Goal: Transaction & Acquisition: Purchase product/service

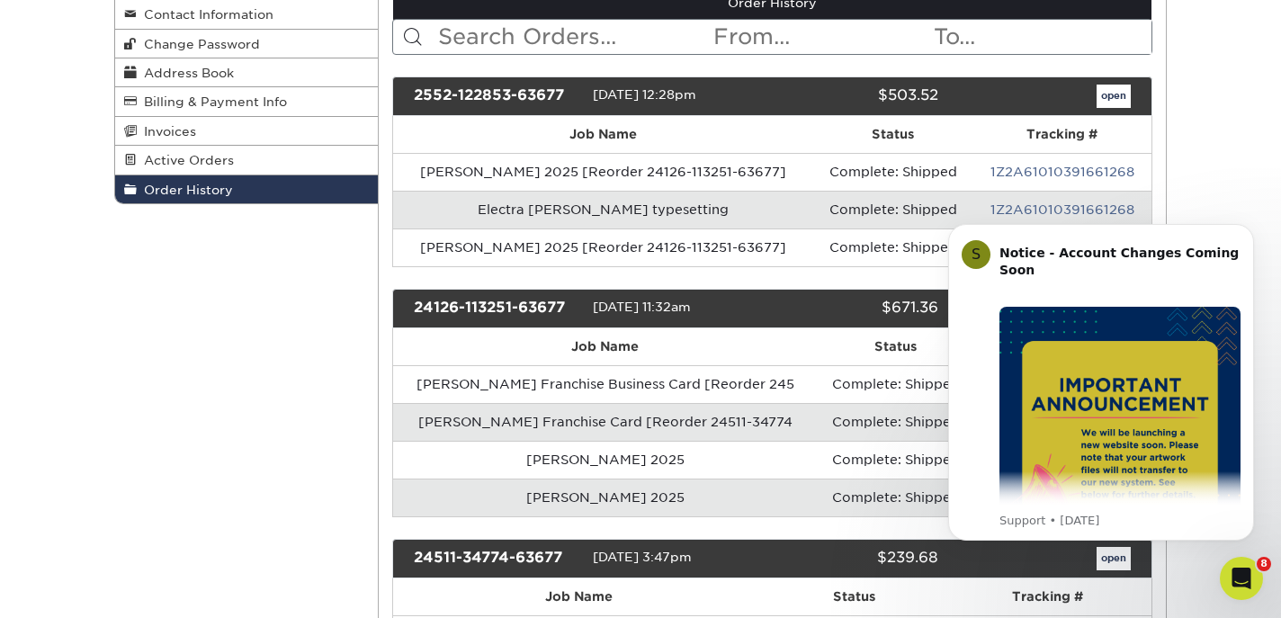
scroll to position [239, 0]
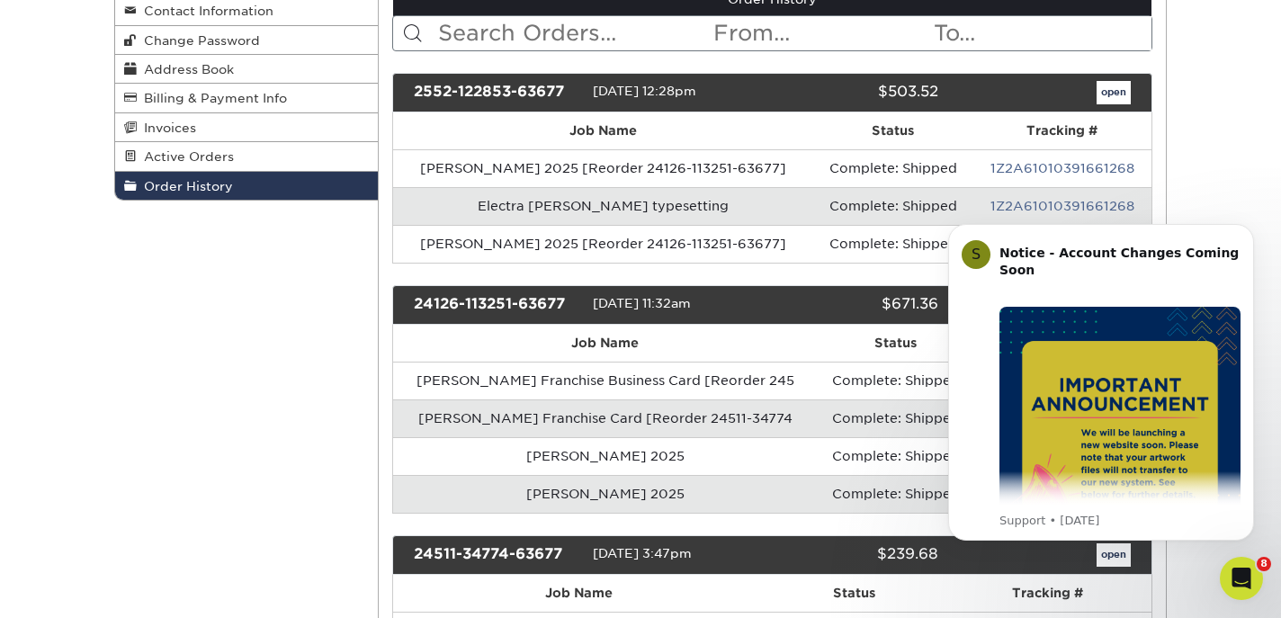
click at [1181, 150] on div "Order History Account Overview Contact Information Change Password Address Book…" at bounding box center [640, 607] width 1281 height 1367
click at [1221, 148] on div "Order History Account Overview Contact Information Change Password Address Book…" at bounding box center [640, 607] width 1281 height 1367
click at [1244, 233] on icon "Dismiss notification" at bounding box center [1249, 229] width 10 height 10
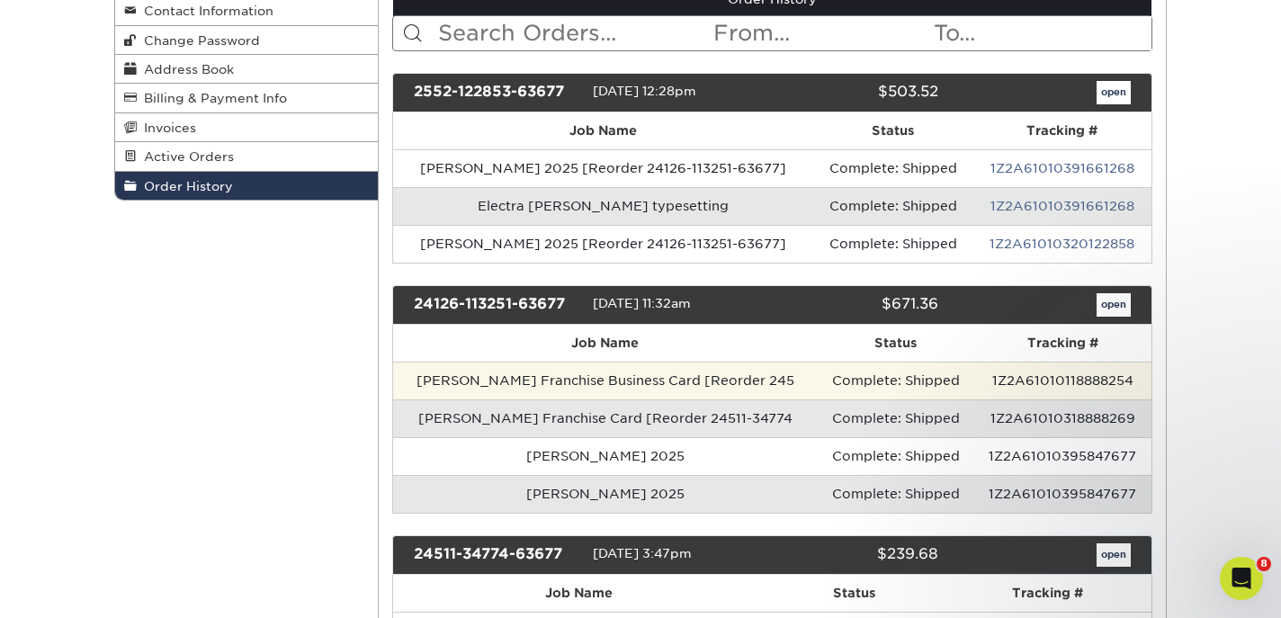
click at [591, 374] on td "[PERSON_NAME] Franchise Business Card [Reorder 245" at bounding box center [605, 381] width 424 height 38
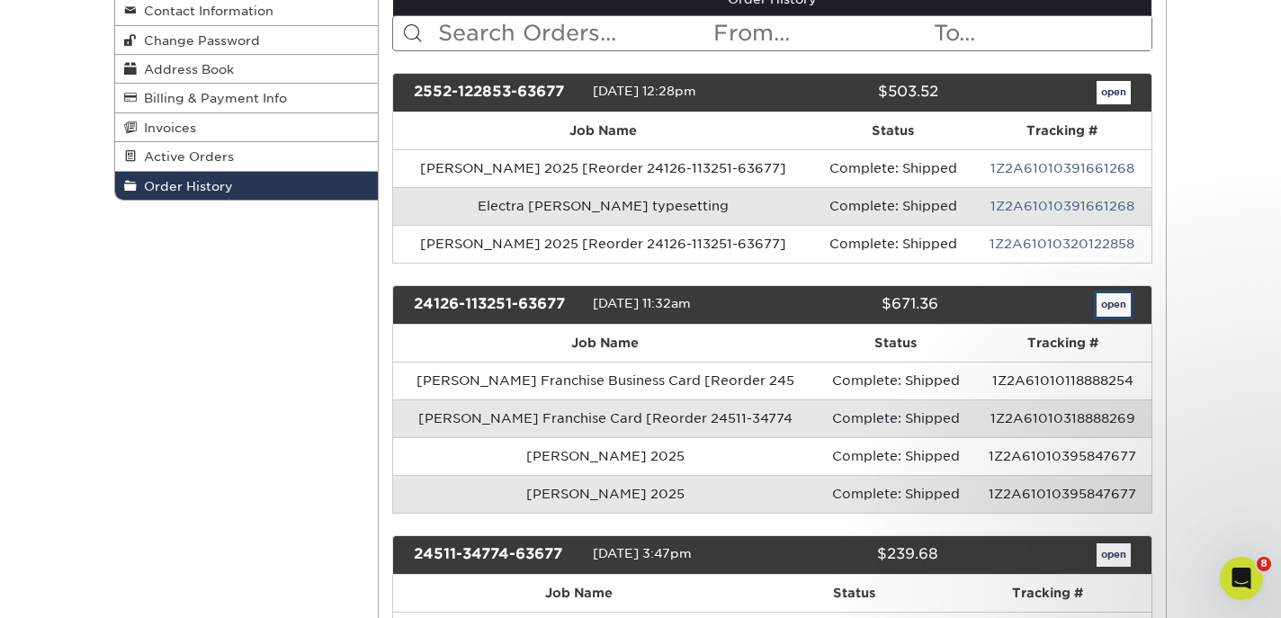
click at [1106, 300] on link "open" at bounding box center [1113, 304] width 34 height 23
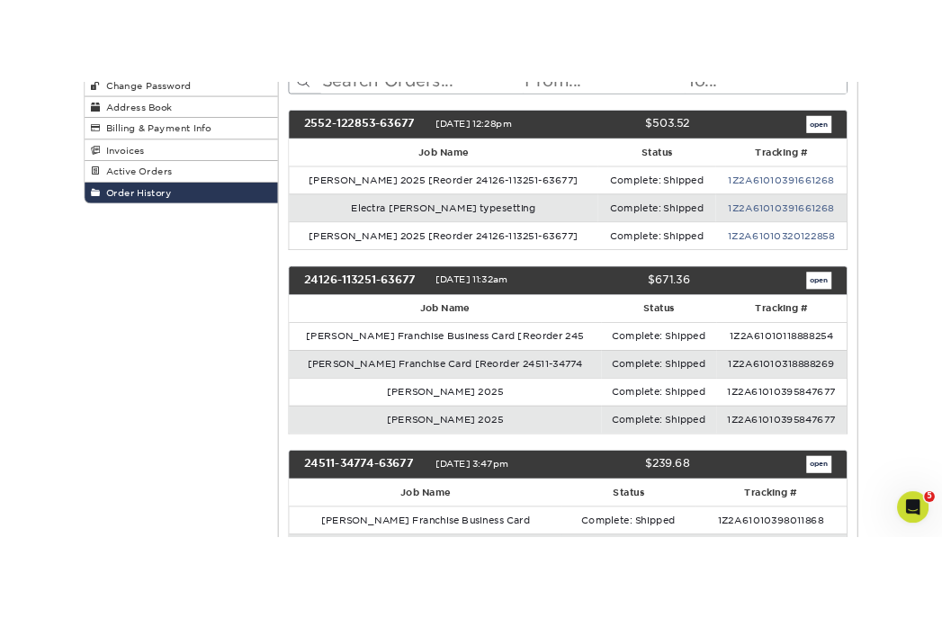
scroll to position [301, 0]
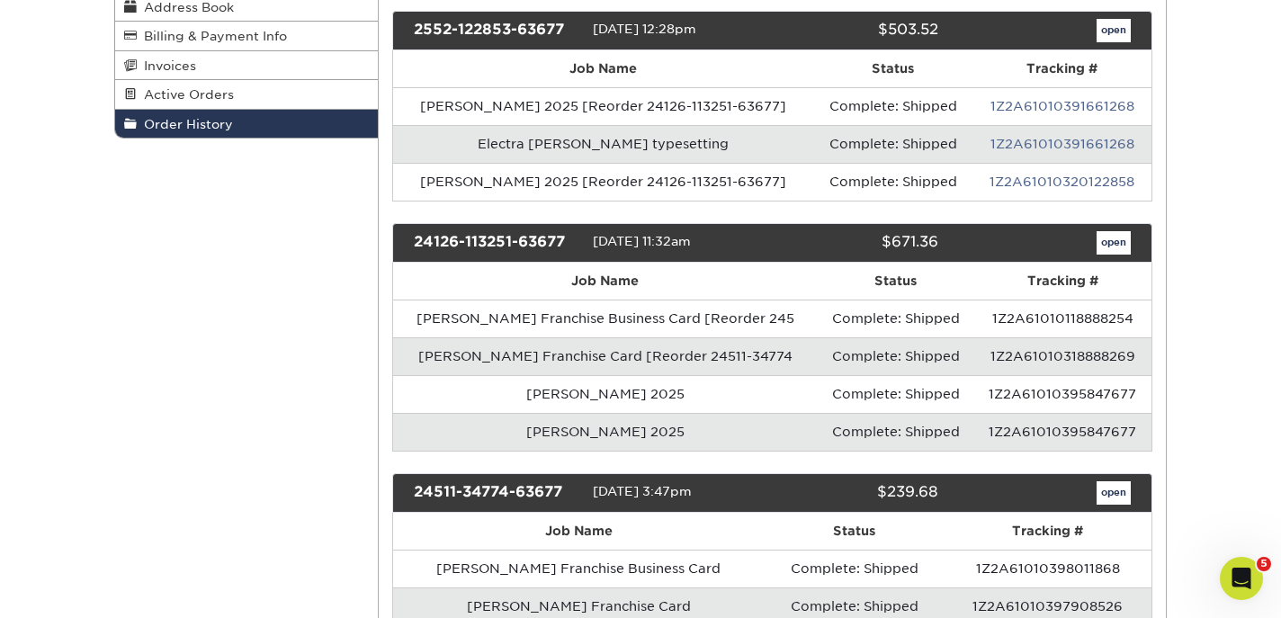
click at [1277, 315] on div "Order History Account Overview Contact Information Change Password Address Book…" at bounding box center [640, 545] width 1281 height 1367
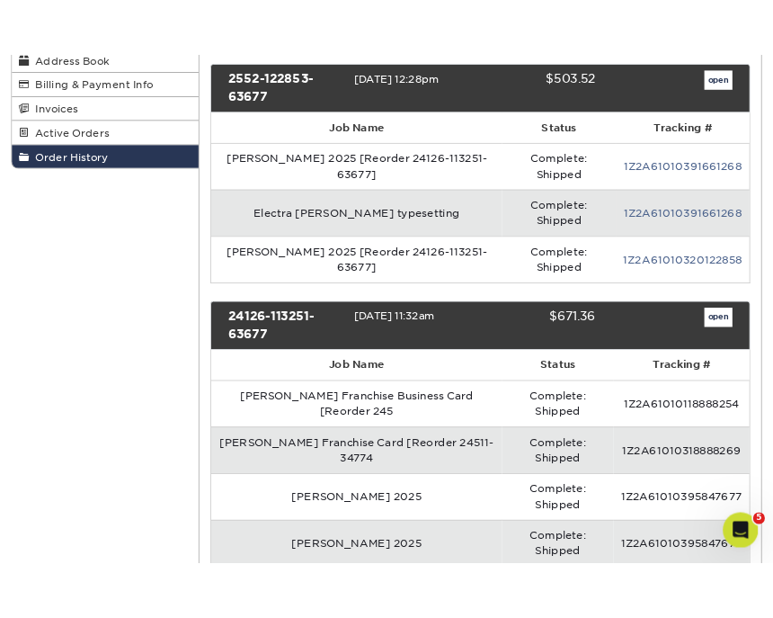
scroll to position [278, 0]
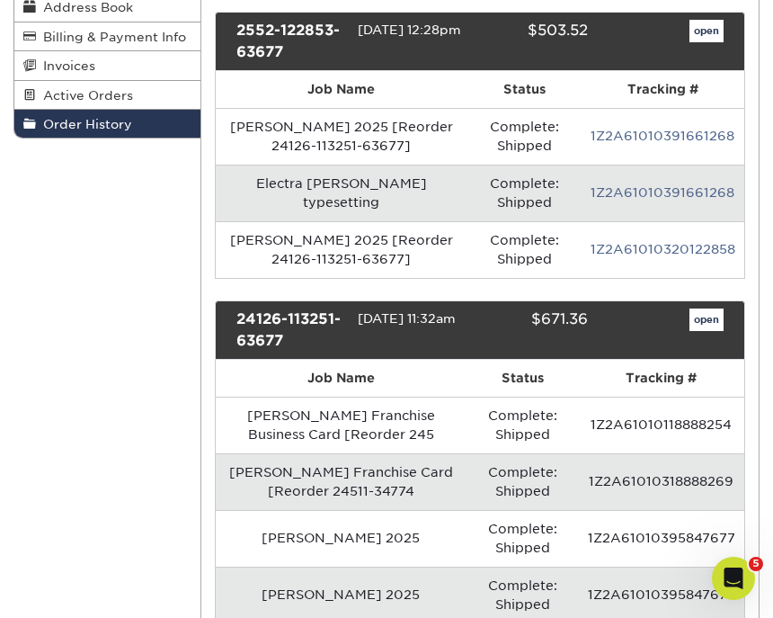
click at [709, 305] on div "24126-113251-63677 12/06/2024 11:32am $671.36 open" at bounding box center [481, 329] width 532 height 59
click at [718, 326] on link "open" at bounding box center [707, 319] width 34 height 23
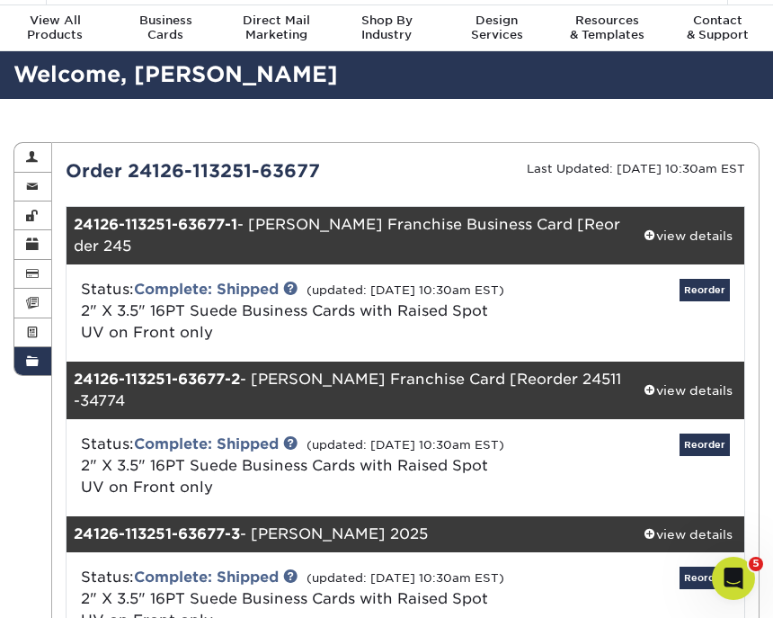
scroll to position [61, 0]
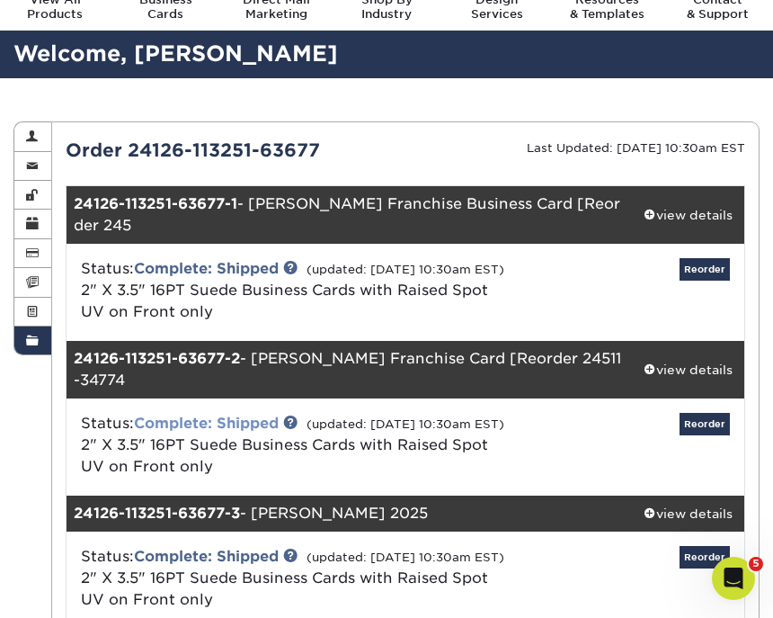
click at [199, 432] on link "Complete: Shipped" at bounding box center [206, 423] width 145 height 17
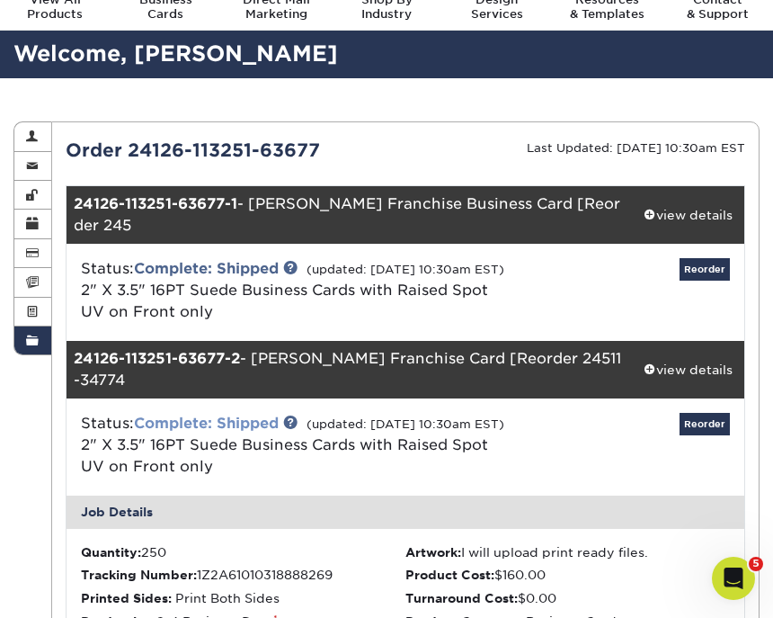
click at [219, 432] on link "Complete: Shipped" at bounding box center [206, 423] width 145 height 17
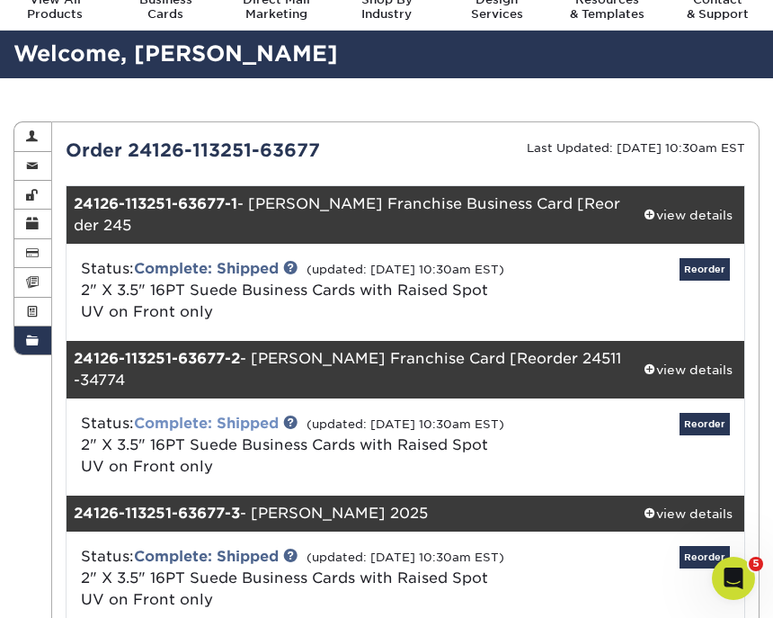
click at [219, 432] on link "Complete: Shipped" at bounding box center [206, 423] width 145 height 17
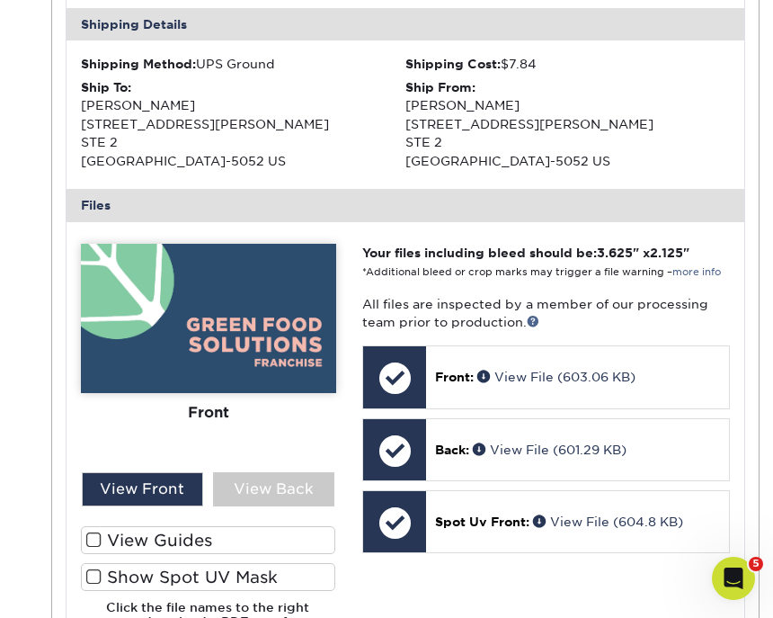
scroll to position [784, 0]
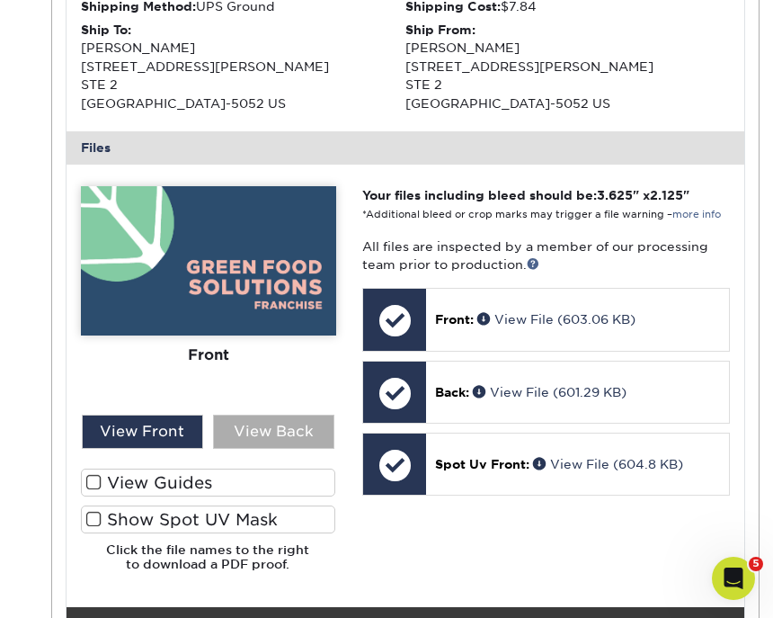
click at [264, 449] on div "View Back" at bounding box center [273, 432] width 121 height 34
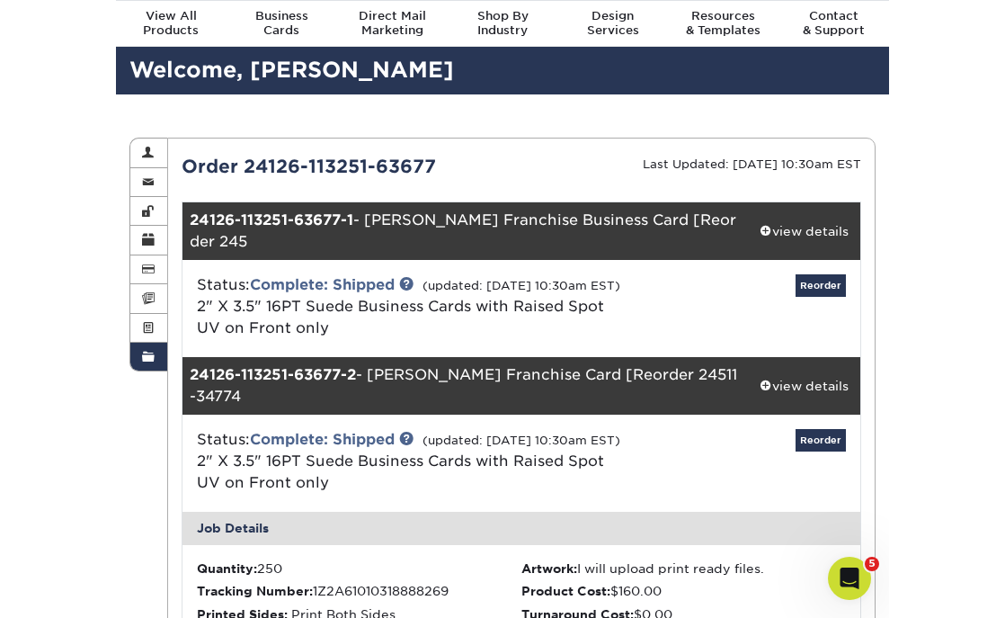
scroll to position [47, 0]
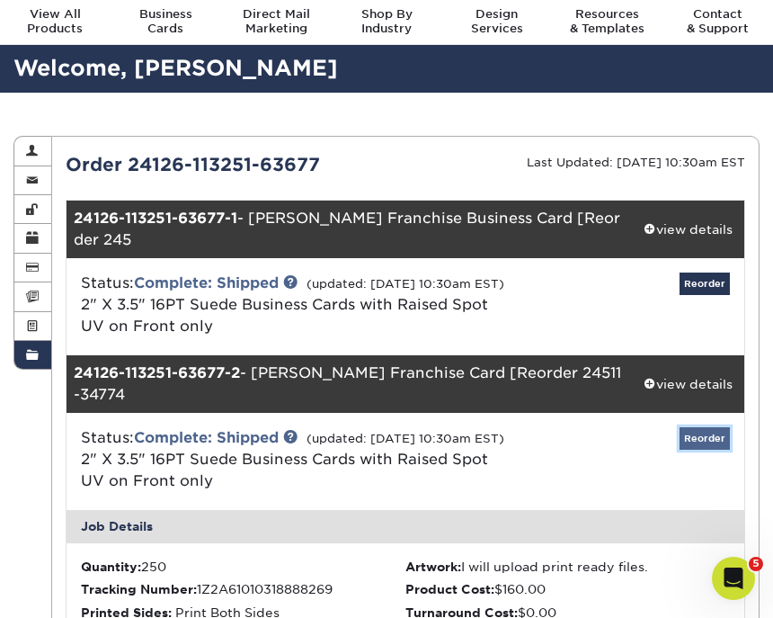
click at [710, 450] on link "Reorder" at bounding box center [705, 438] width 50 height 22
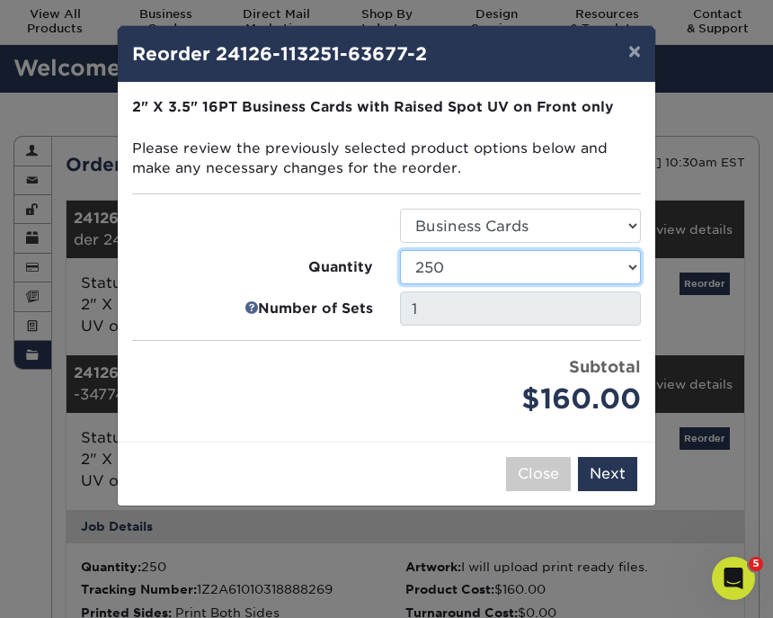
click at [504, 264] on select "100 250 500" at bounding box center [520, 267] width 241 height 34
click at [487, 259] on select "100 250 500" at bounding box center [520, 267] width 241 height 34
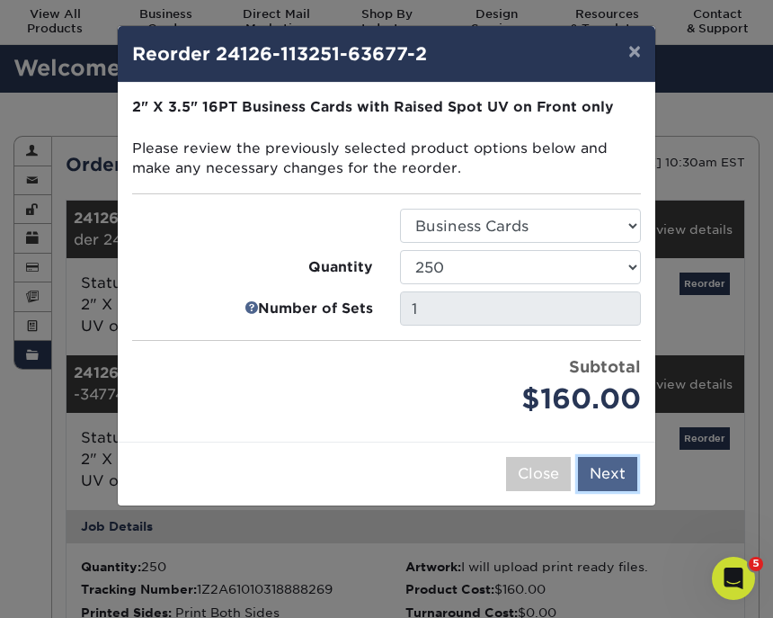
click at [625, 475] on button "Next" at bounding box center [607, 474] width 59 height 34
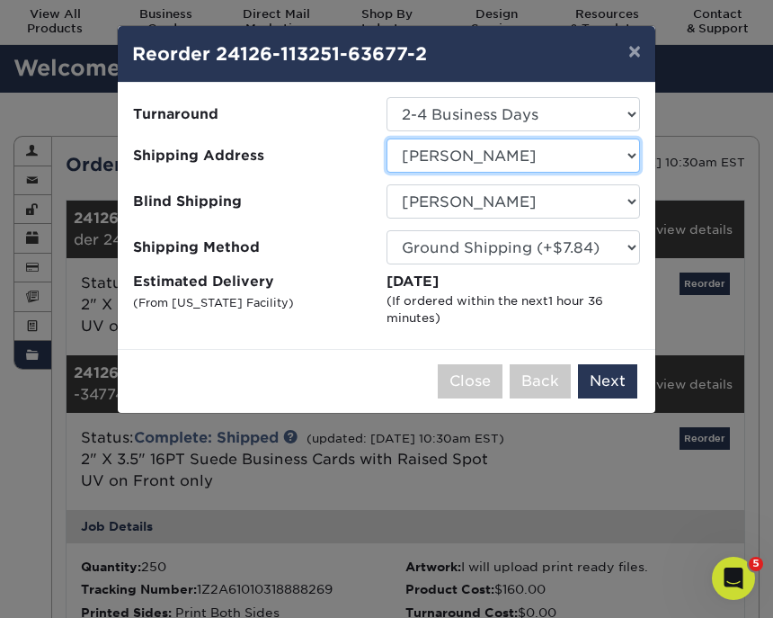
click at [468, 141] on select "Select One 123 123 fgfg dfg Maggie Toczko test TEST" at bounding box center [514, 155] width 254 height 34
click at [461, 153] on select "Select One 123 123 fgfg dfg Maggie Toczko test TEST" at bounding box center [514, 155] width 254 height 34
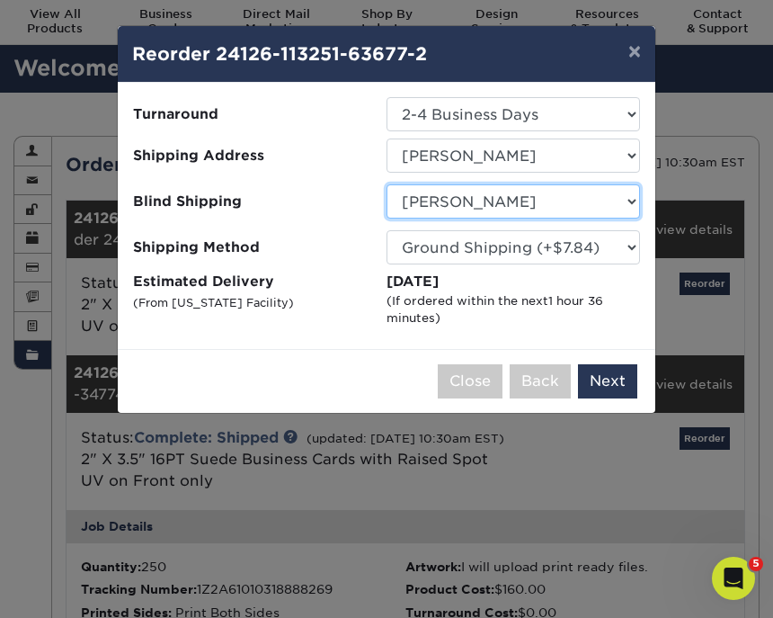
click at [439, 197] on select "No Blind Shipping 123 123 fgfg dfg Maggie Toczko test TEST" at bounding box center [514, 201] width 254 height 34
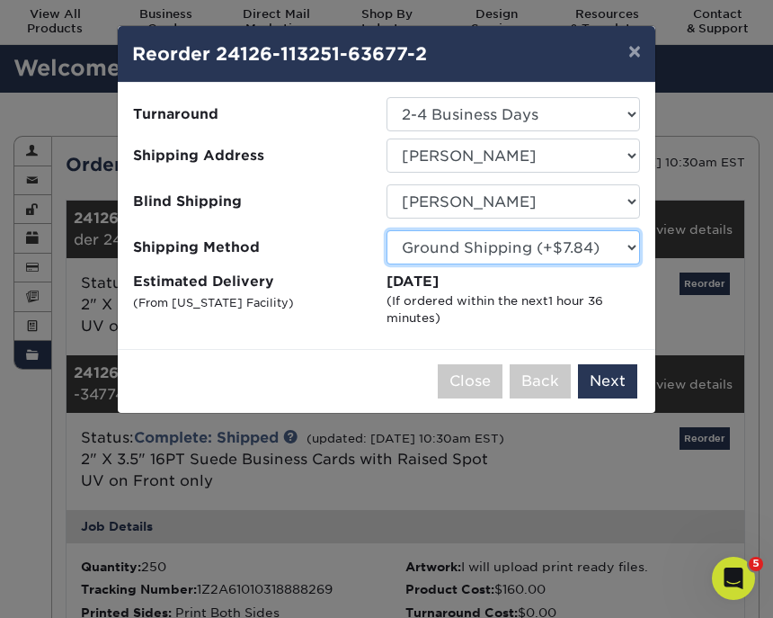
click at [490, 250] on select "Please Select Ground Shipping (+$7.84) 3 Day Shipping Service (+$20.04) 2 Day A…" at bounding box center [514, 247] width 254 height 34
click at [494, 177] on ul "Turnaround Select One 2-4 Business Days Shipping Address Select One 123 123 fgf…" at bounding box center [386, 212] width 509 height 230
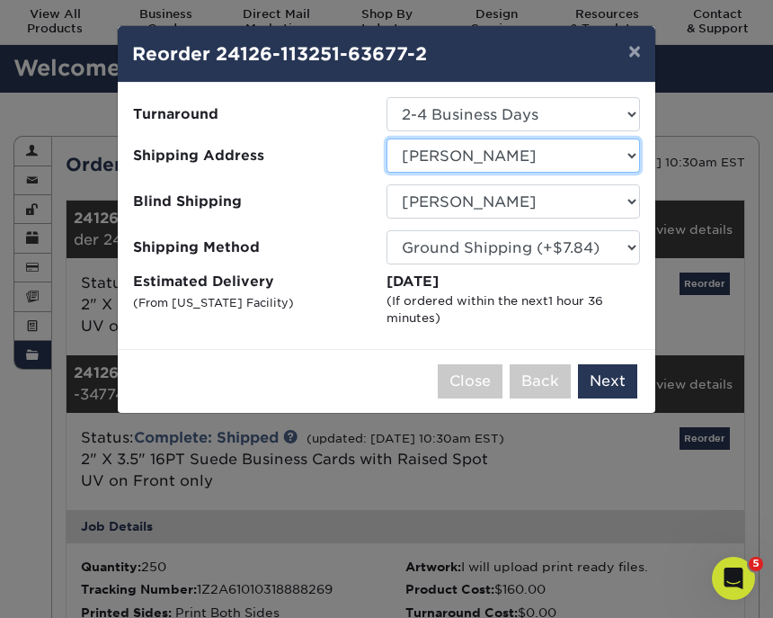
click at [493, 152] on select "Select One 123 123 fgfg dfg Maggie Toczko test TEST" at bounding box center [514, 155] width 254 height 34
click at [439, 281] on div "Thursday, Aug 28th" at bounding box center [514, 282] width 254 height 21
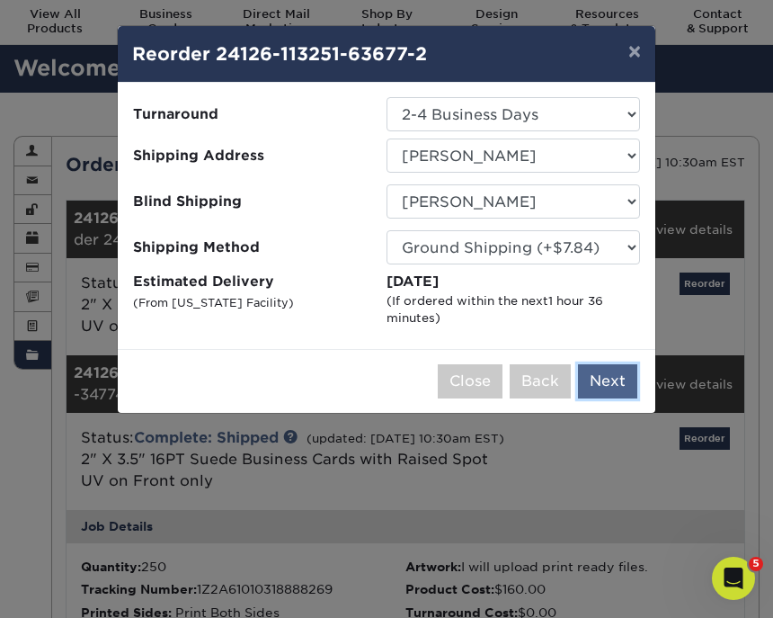
click at [612, 377] on button "Next" at bounding box center [607, 381] width 59 height 34
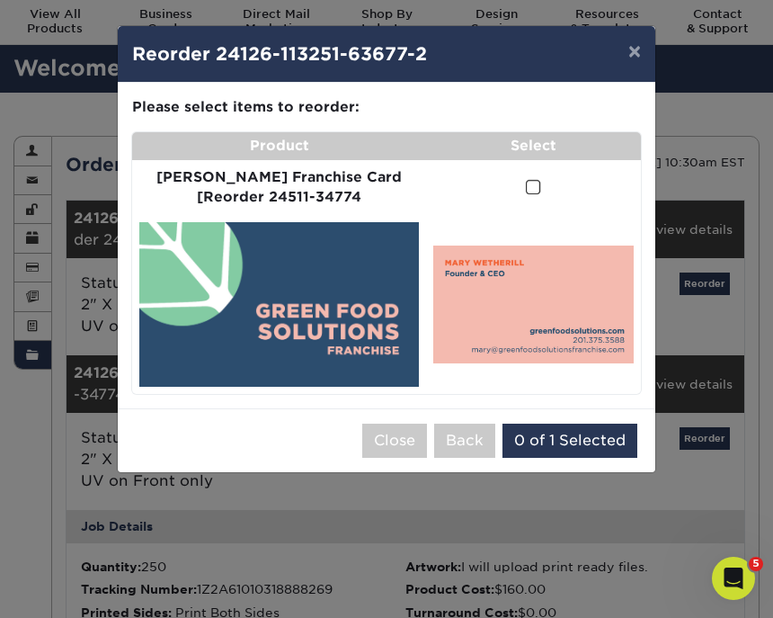
click at [267, 318] on img at bounding box center [279, 304] width 280 height 165
click at [526, 185] on span at bounding box center [533, 187] width 15 height 17
click at [0, 0] on input "checkbox" at bounding box center [0, 0] width 0 height 0
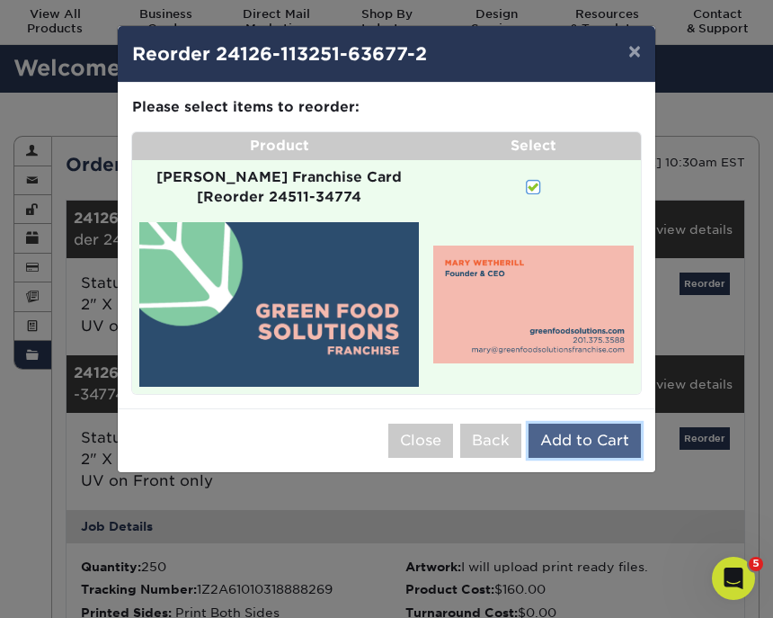
click at [601, 424] on button "Add to Cart" at bounding box center [585, 441] width 112 height 34
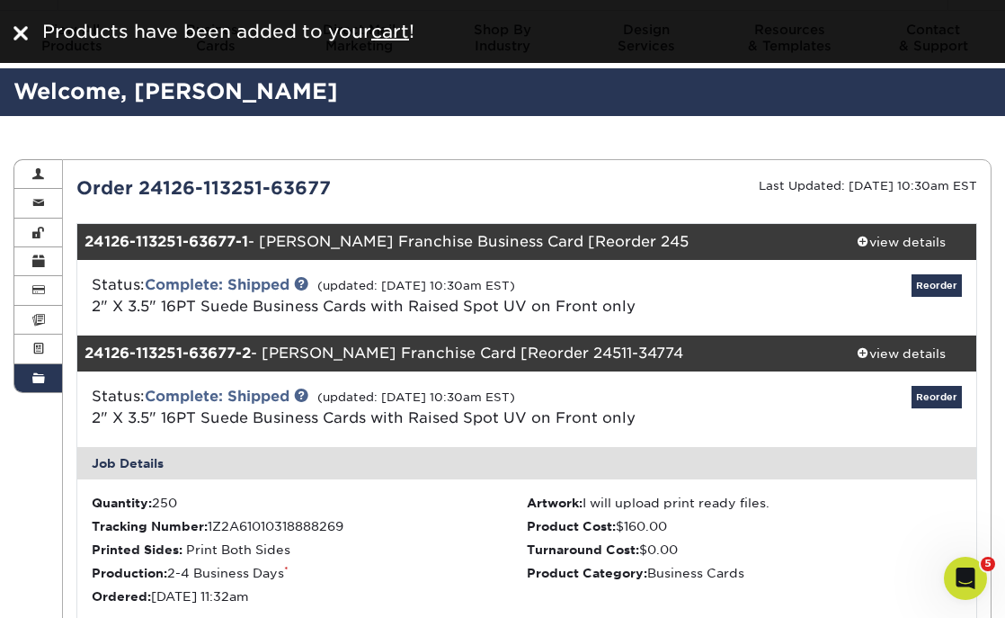
click at [751, 18] on div "Products have been added to your cart !" at bounding box center [513, 31] width 957 height 27
click at [21, 28] on img at bounding box center [20, 33] width 14 height 14
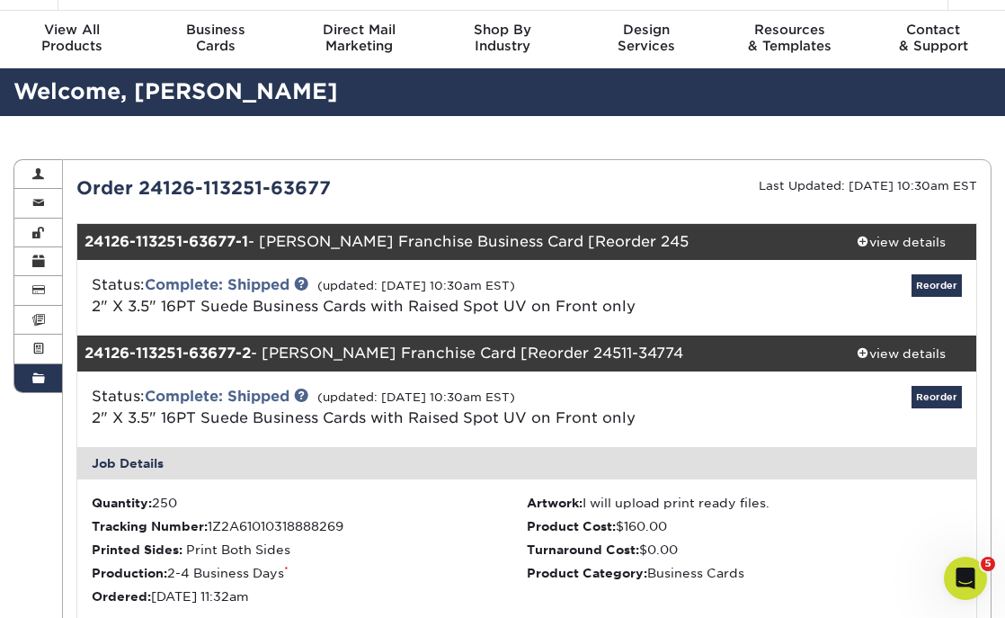
scroll to position [0, 0]
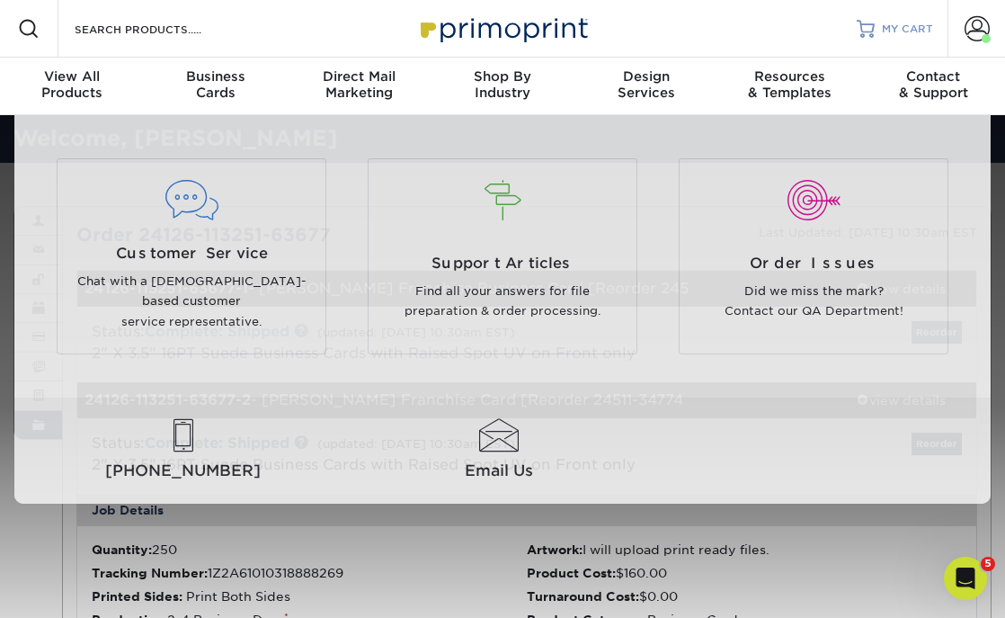
click at [889, 26] on span "MY CART" at bounding box center [907, 29] width 51 height 15
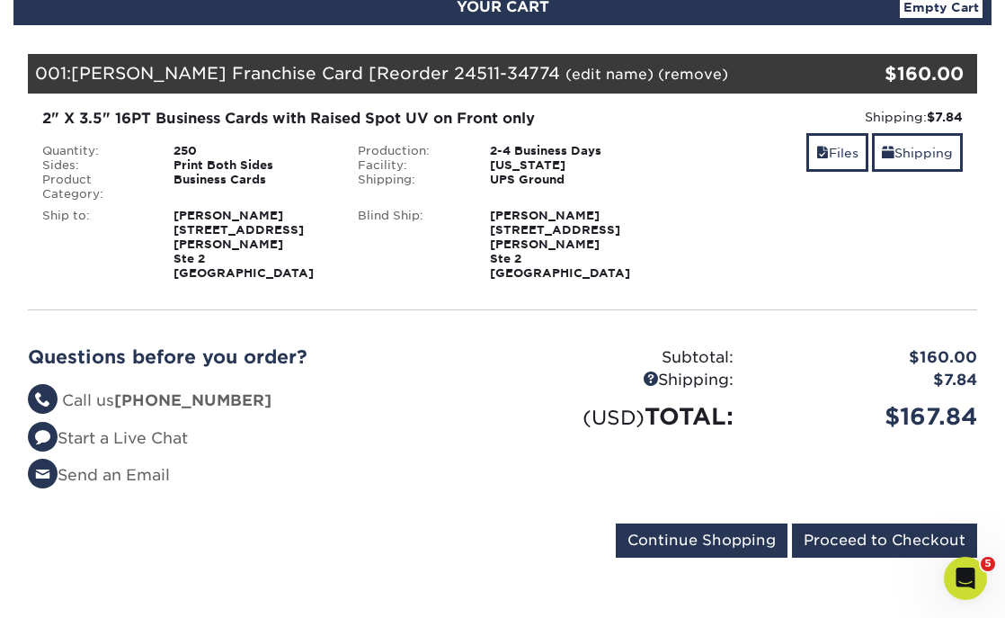
scroll to position [402, 0]
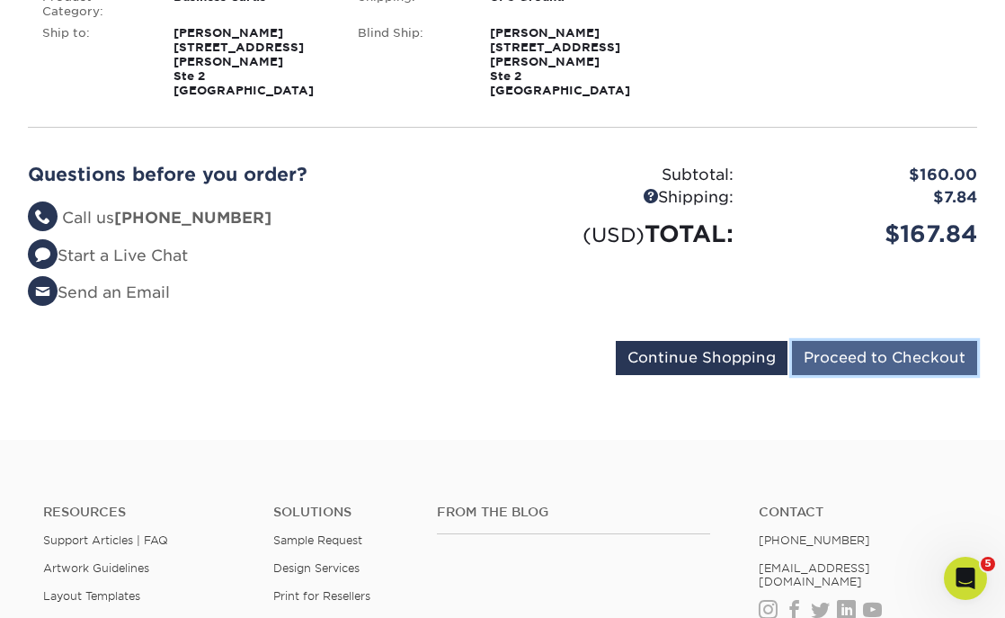
click at [855, 341] on input "Proceed to Checkout" at bounding box center [884, 358] width 185 height 34
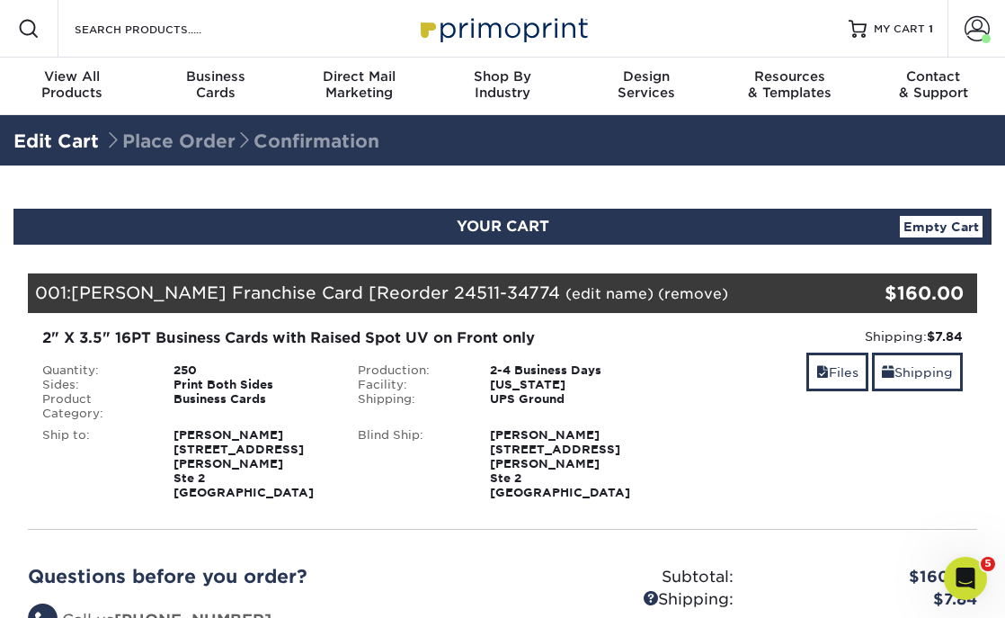
click at [730, 442] on div "Shipping: $7.84 Discount: - $0.00 Files Shipping" at bounding box center [819, 413] width 316 height 173
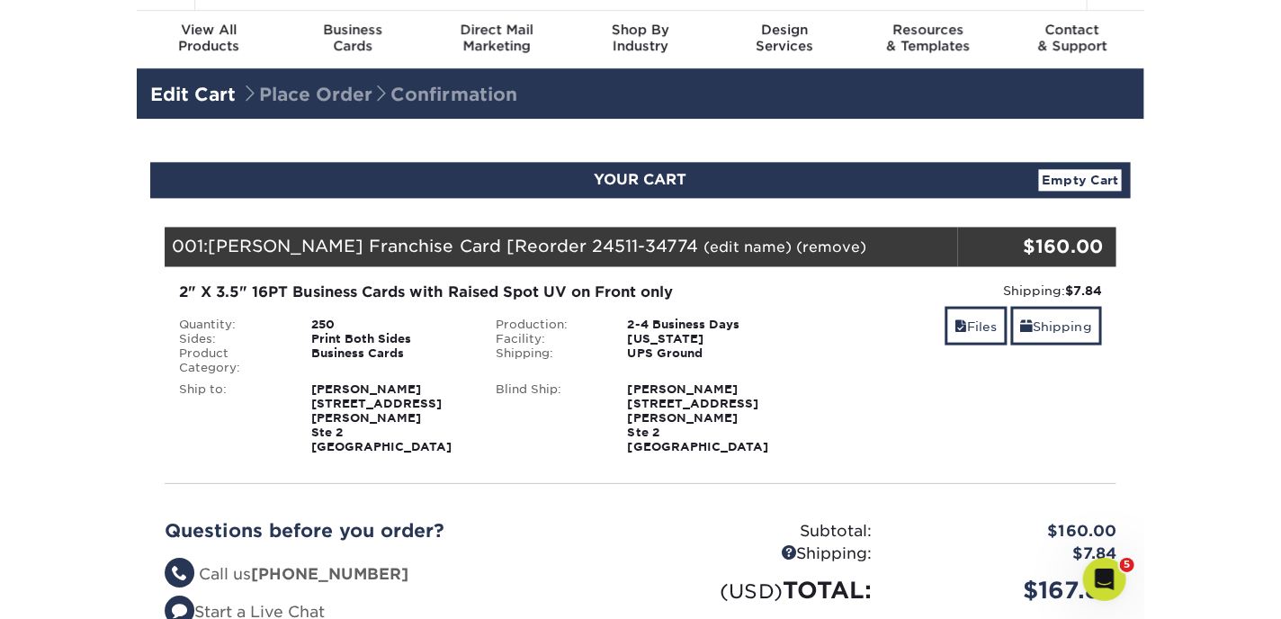
scroll to position [53, 0]
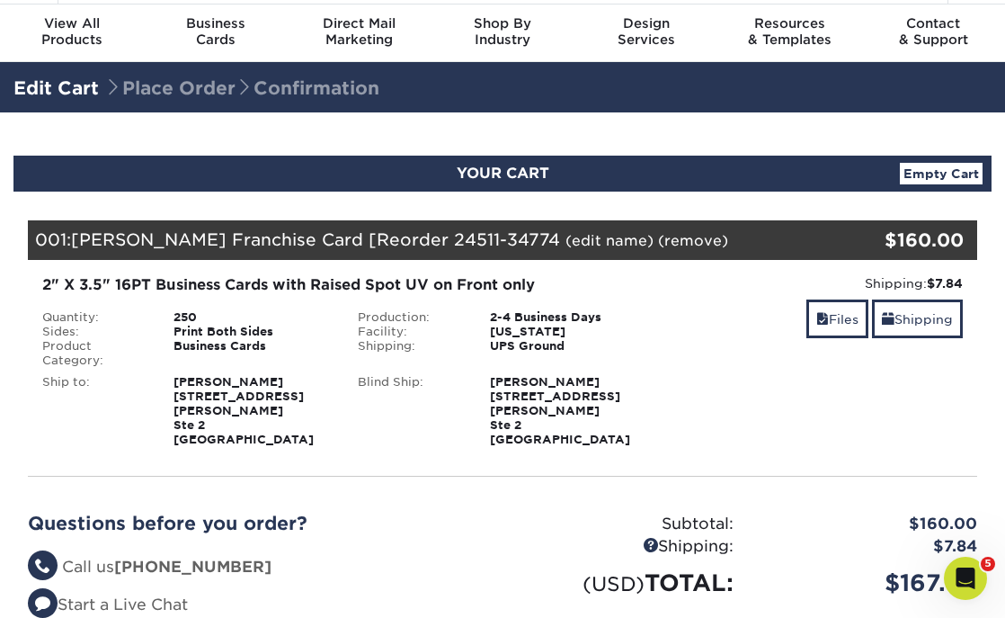
click at [670, 235] on link "(remove)" at bounding box center [693, 240] width 70 height 17
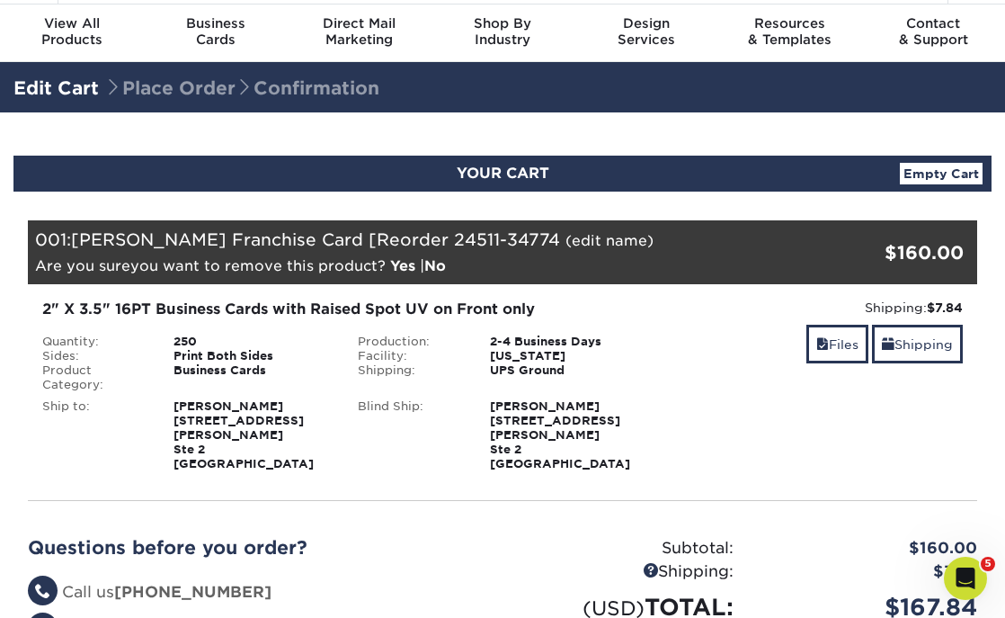
click at [439, 271] on link "No" at bounding box center [435, 265] width 22 height 17
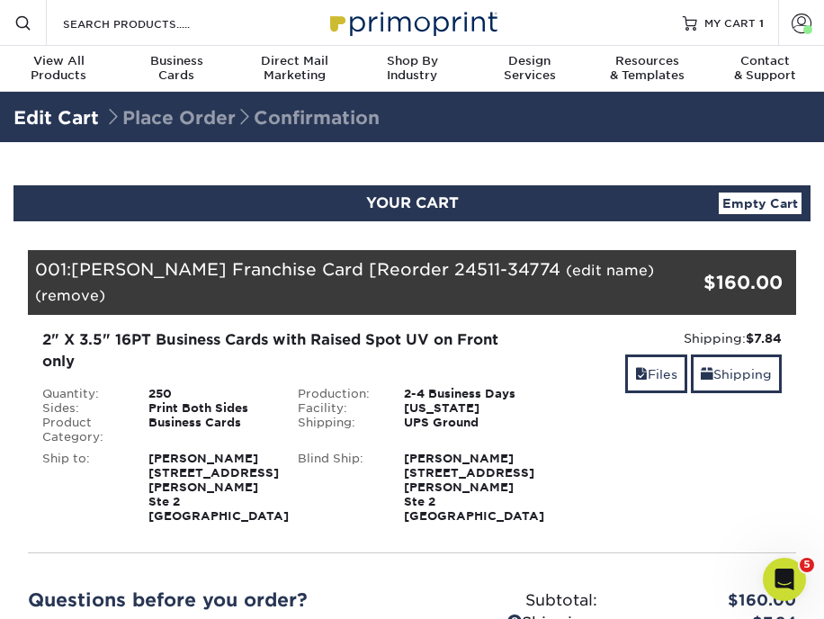
drag, startPoint x: 36, startPoint y: 268, endPoint x: 535, endPoint y: 266, distance: 499.1
click at [535, 266] on div "001: Mary Wetherill Franchise Card [Reorder 24511-34774 (edit name) (remove) Ar…" at bounding box center [348, 282] width 640 height 64
copy div "001: Mary Wetherill Franchise Card [Reorder 24511-34774"
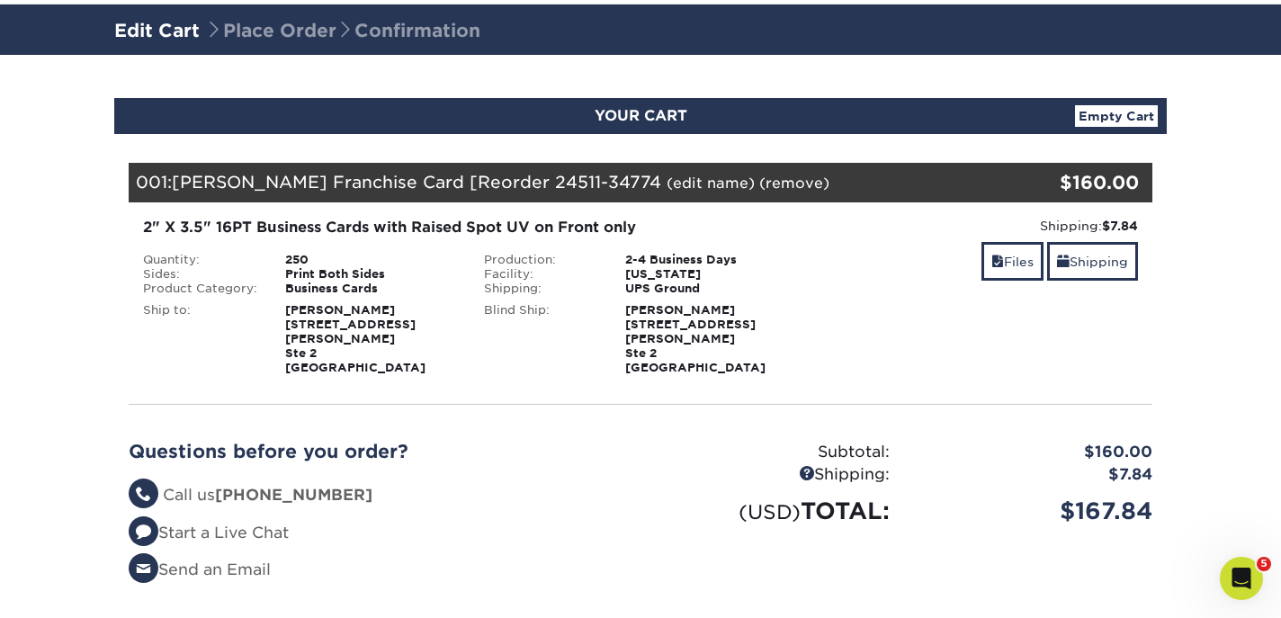
scroll to position [56, 0]
